Goal: Information Seeking & Learning: Check status

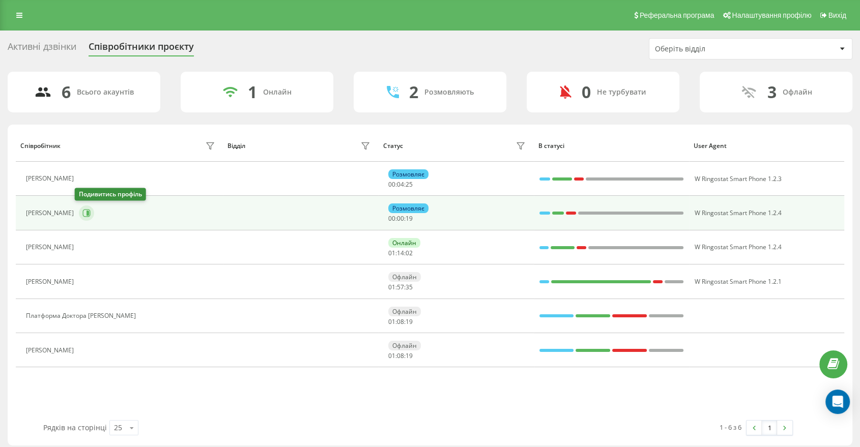
click at [86, 212] on icon at bounding box center [87, 213] width 3 height 5
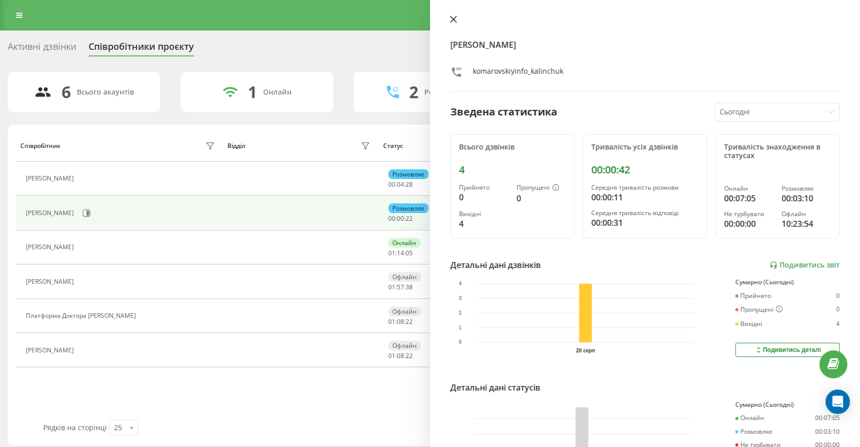
click at [452, 22] on icon at bounding box center [453, 19] width 7 height 7
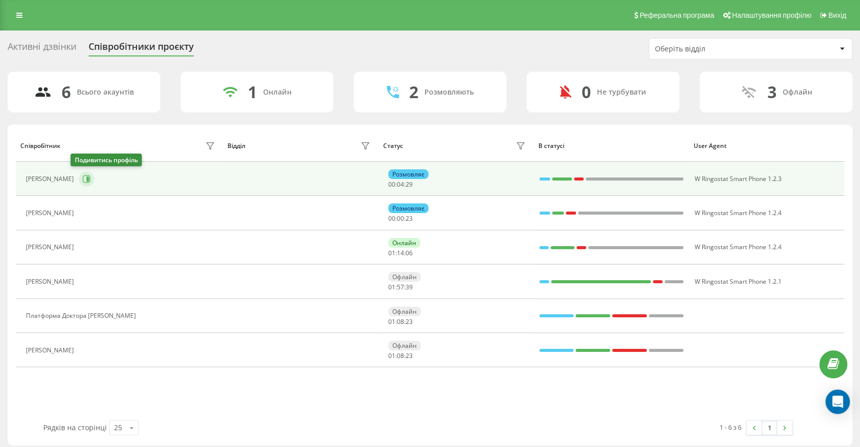
click at [82, 176] on icon at bounding box center [86, 179] width 8 height 8
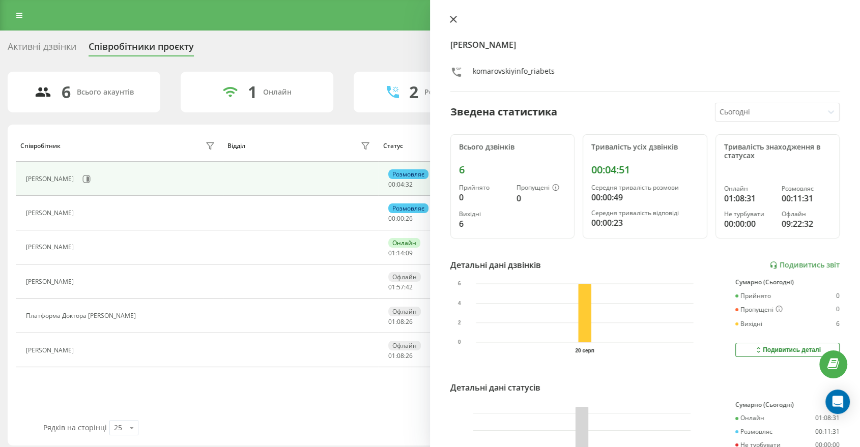
click at [448, 18] on button at bounding box center [453, 20] width 13 height 10
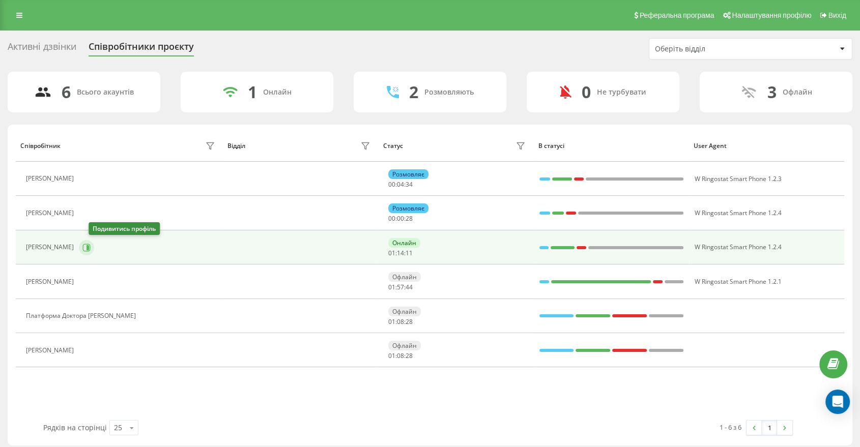
click at [91, 248] on icon at bounding box center [87, 248] width 8 height 8
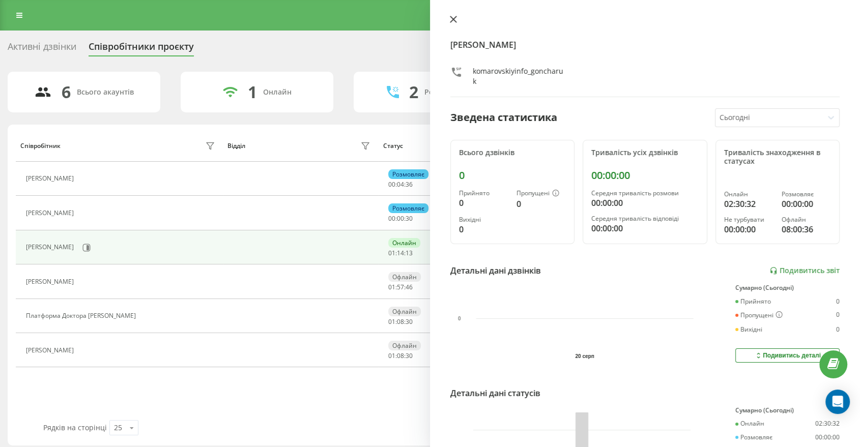
click at [451, 22] on icon at bounding box center [453, 19] width 7 height 7
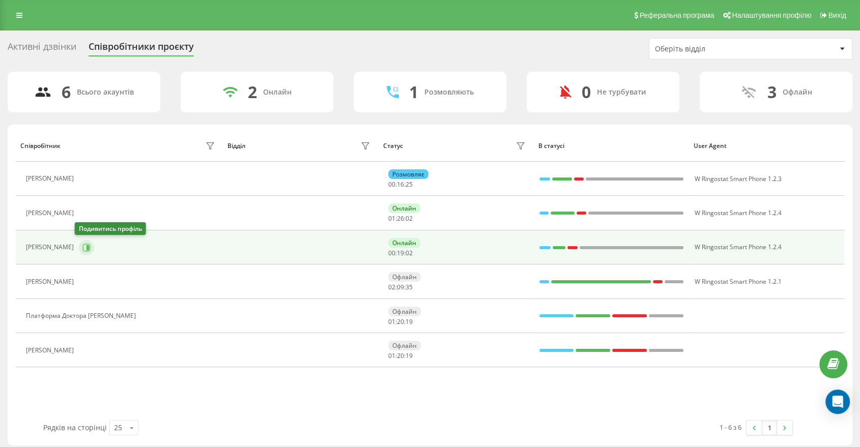
click at [83, 244] on icon at bounding box center [86, 248] width 8 height 8
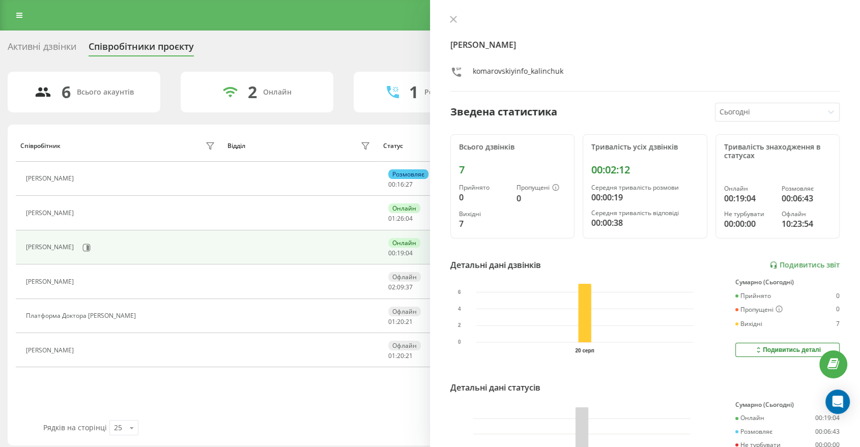
click at [458, 20] on button at bounding box center [453, 20] width 13 height 10
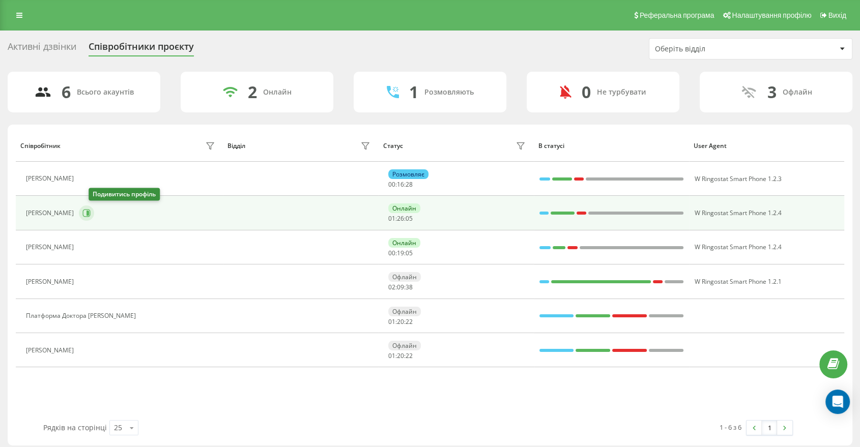
click at [91, 209] on icon at bounding box center [86, 213] width 8 height 8
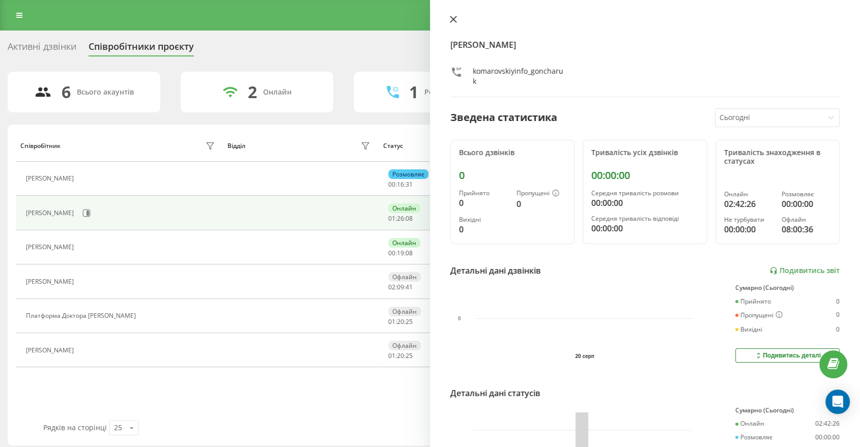
click at [455, 16] on icon at bounding box center [453, 19] width 7 height 7
